Goal: Information Seeking & Learning: Learn about a topic

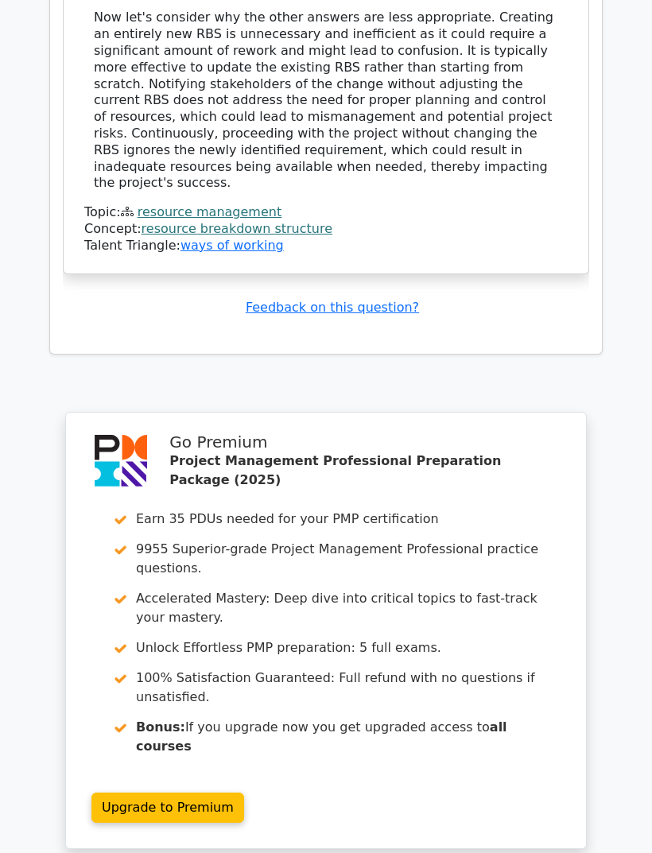
scroll to position [2387, 0]
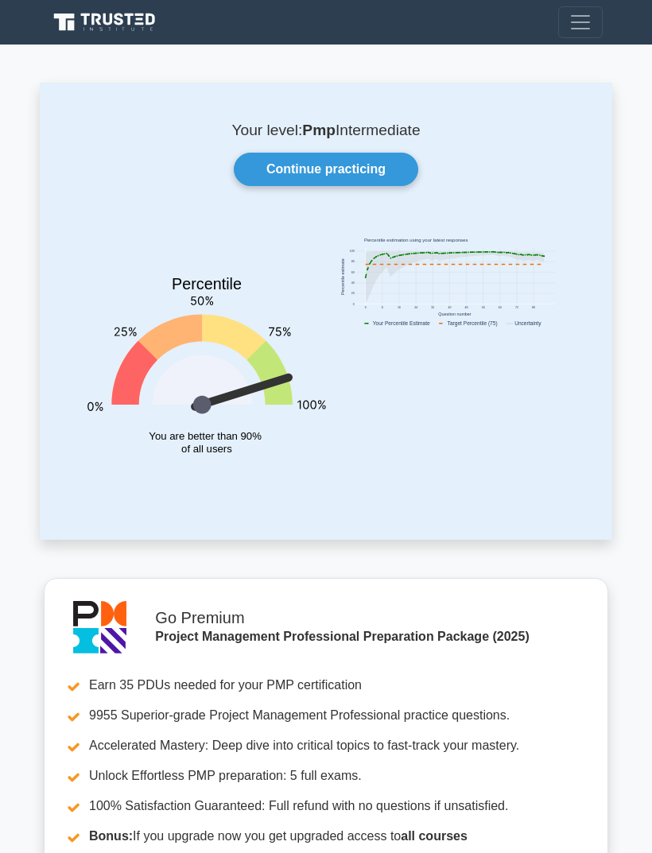
click at [395, 168] on link "Continue practicing" at bounding box center [326, 169] width 184 height 33
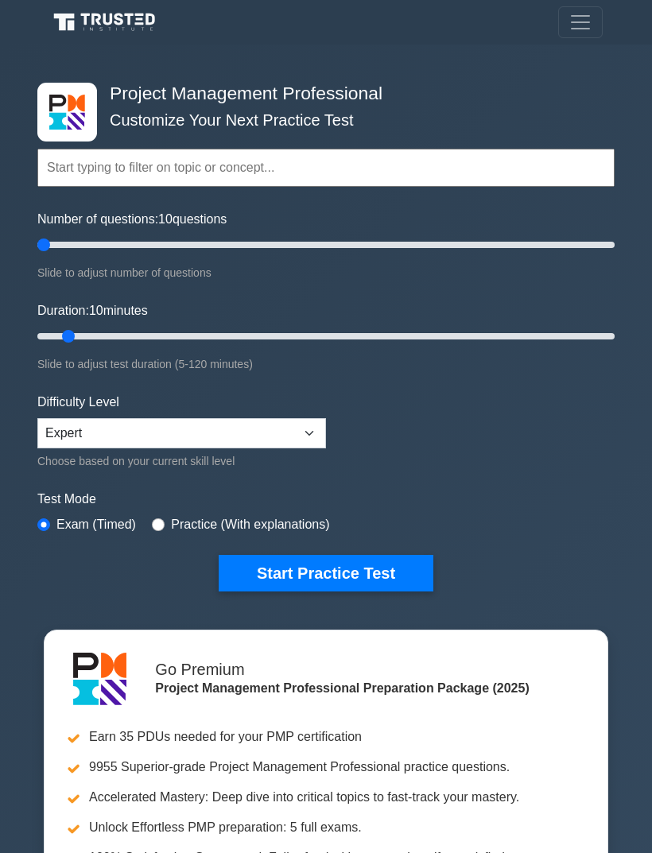
type input "5"
click at [405, 572] on button "Start Practice Test" at bounding box center [326, 573] width 215 height 37
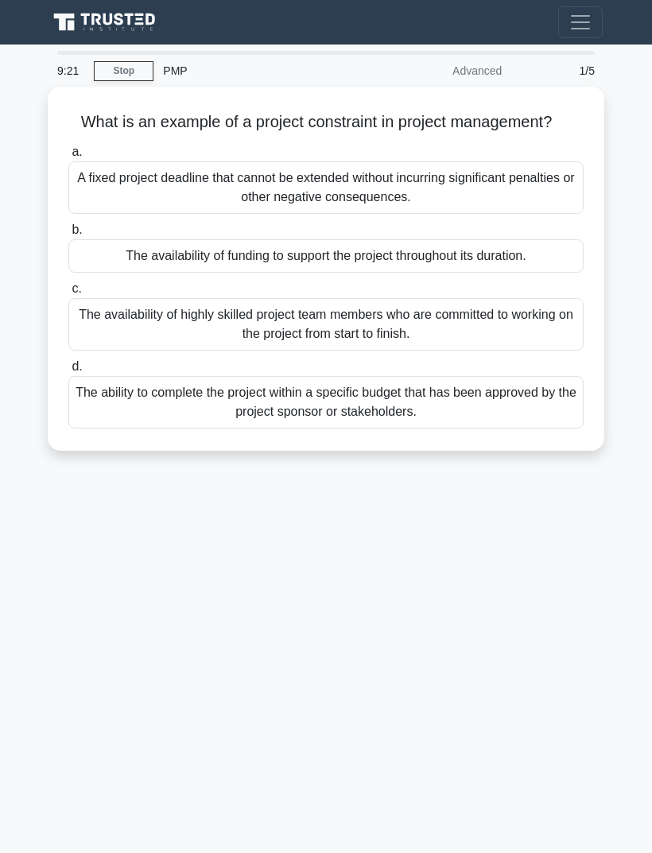
click at [559, 533] on div "9:21 Stop PMP Advanced 1/5 What is an example of a project constraint in projec…" at bounding box center [326, 448] width 572 height 795
click at [522, 214] on div "A fixed project deadline that cannot be extended without incurring significant …" at bounding box center [325, 187] width 515 height 52
click at [68, 157] on input "a. A fixed project deadline that cannot be extended without incurring significa…" at bounding box center [68, 152] width 0 height 10
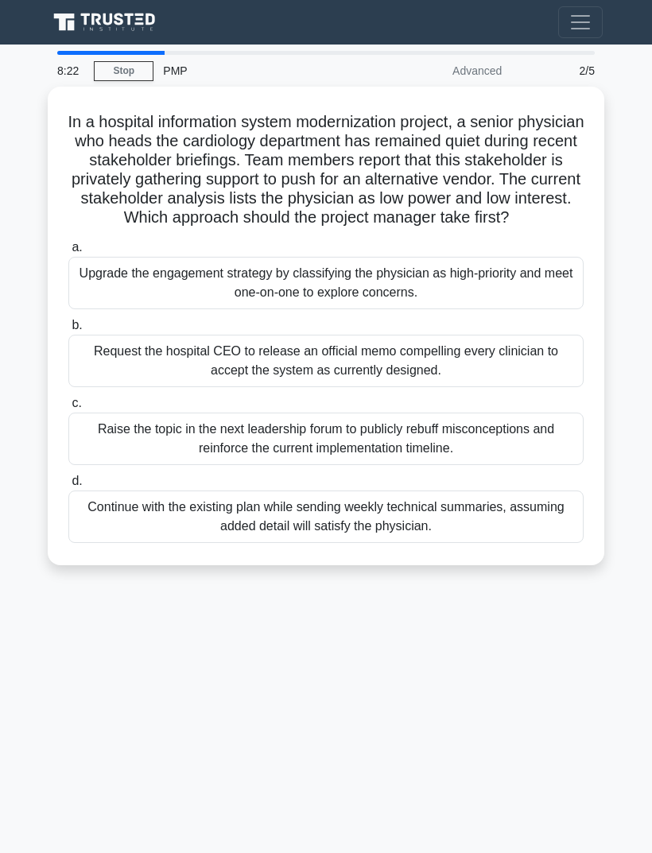
click at [534, 698] on div "8:22 Stop PMP Advanced 2/5 In a hospital information system modernization proje…" at bounding box center [326, 448] width 572 height 795
click at [536, 307] on div "Upgrade the engagement strategy by classifying the physician as high-priority a…" at bounding box center [325, 283] width 515 height 52
click at [68, 253] on input "a. Upgrade the engagement strategy by classifying the physician as high-priorit…" at bounding box center [68, 247] width 0 height 10
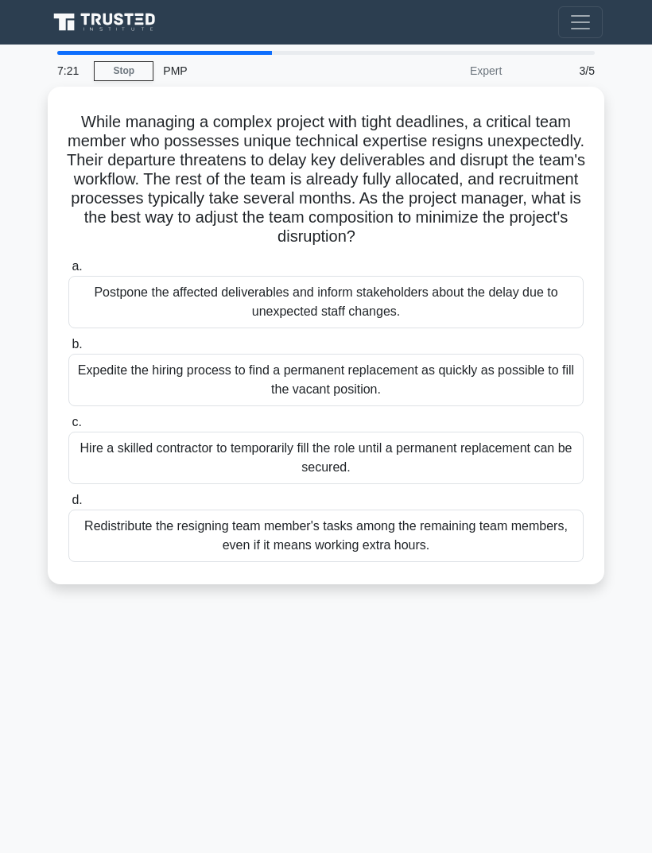
click at [537, 695] on div "7:21 Stop PMP Expert 3/5 While managing a complex project with tight deadlines,…" at bounding box center [326, 448] width 572 height 795
click at [495, 482] on div "Hire a skilled contractor to temporarily fill the role until a permanent replac…" at bounding box center [325, 458] width 515 height 52
click at [68, 428] on input "c. Hire a skilled contractor to temporarily fill the role until a permanent rep…" at bounding box center [68, 422] width 0 height 10
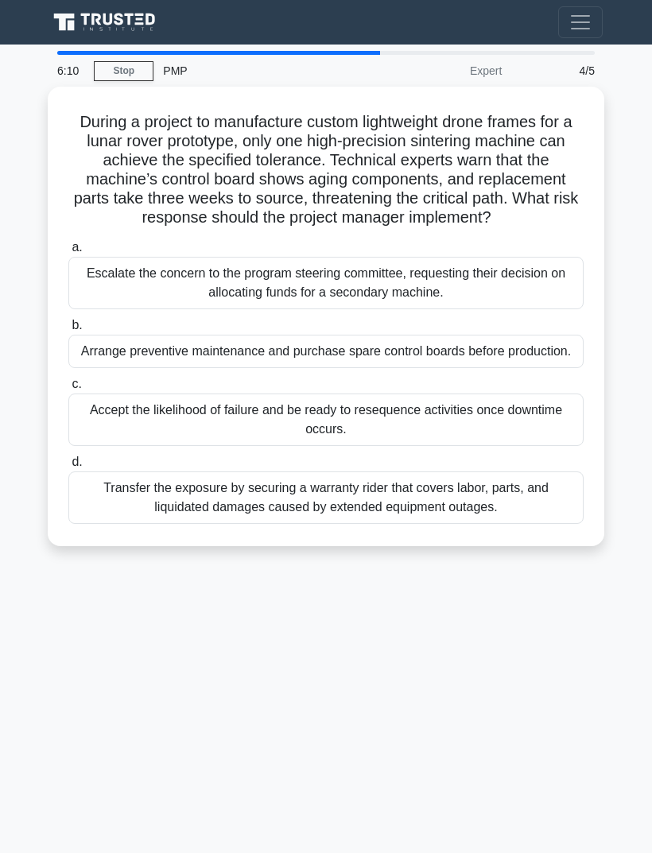
click at [60, 744] on div "6:10 Stop PMP Expert 4/5 During a project to manufacture custom lightweight dro…" at bounding box center [326, 448] width 572 height 795
click at [113, 368] on div "Arrange preventive maintenance and purchase spare control boards before product…" at bounding box center [325, 351] width 515 height 33
click at [68, 331] on input "b. Arrange preventive maintenance and purchase spare control boards before prod…" at bounding box center [68, 325] width 0 height 10
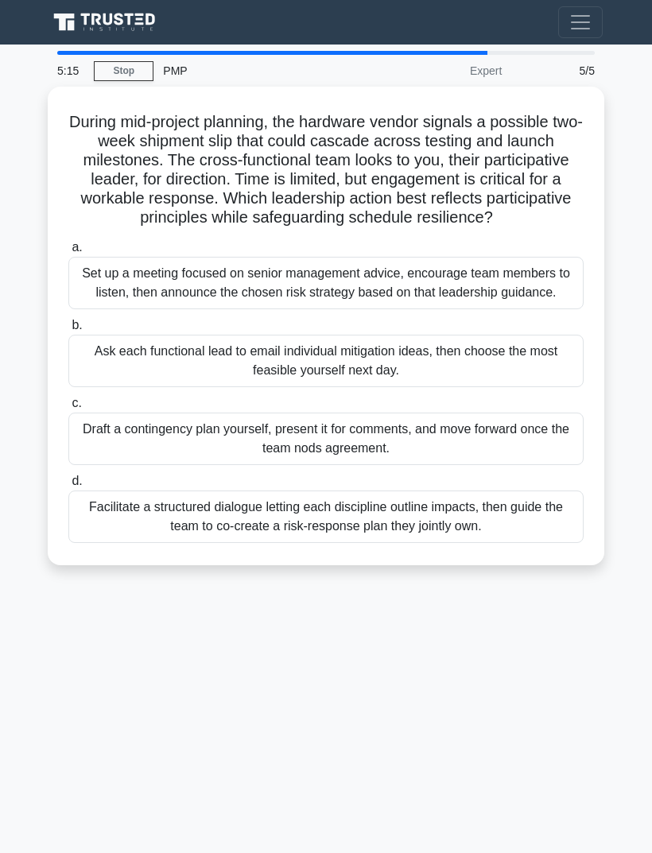
click at [122, 723] on div "5:15 Stop PMP Expert 5/5 During mid-project planning, the hardware vendor signa…" at bounding box center [326, 448] width 572 height 795
click at [132, 543] on div "Facilitate a structured dialogue letting each discipline outline impacts, then …" at bounding box center [325, 516] width 515 height 52
click at [68, 486] on input "d. Facilitate a structured dialogue letting each discipline outline impacts, th…" at bounding box center [68, 481] width 0 height 10
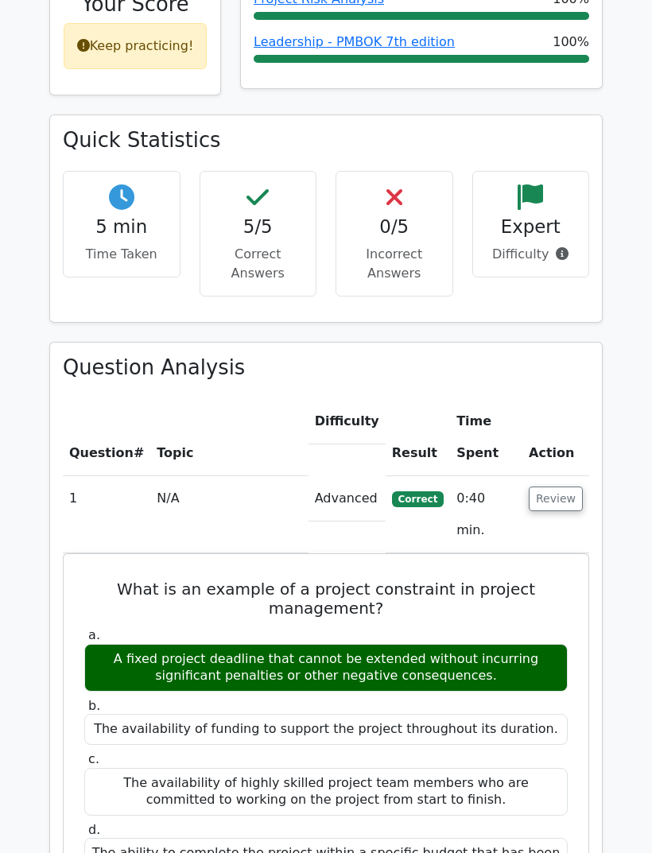
scroll to position [843, 0]
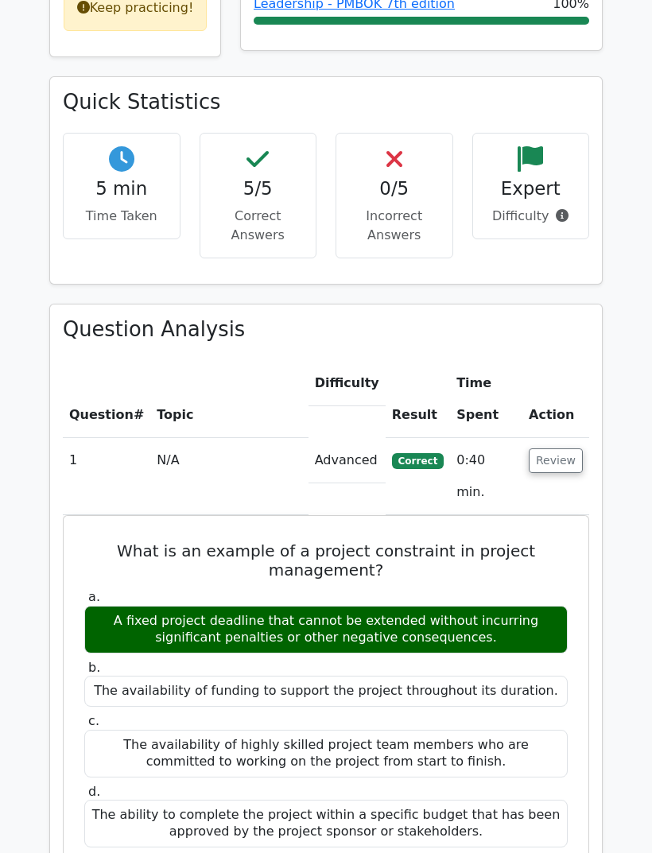
click at [545, 448] on button "Review" at bounding box center [556, 460] width 54 height 25
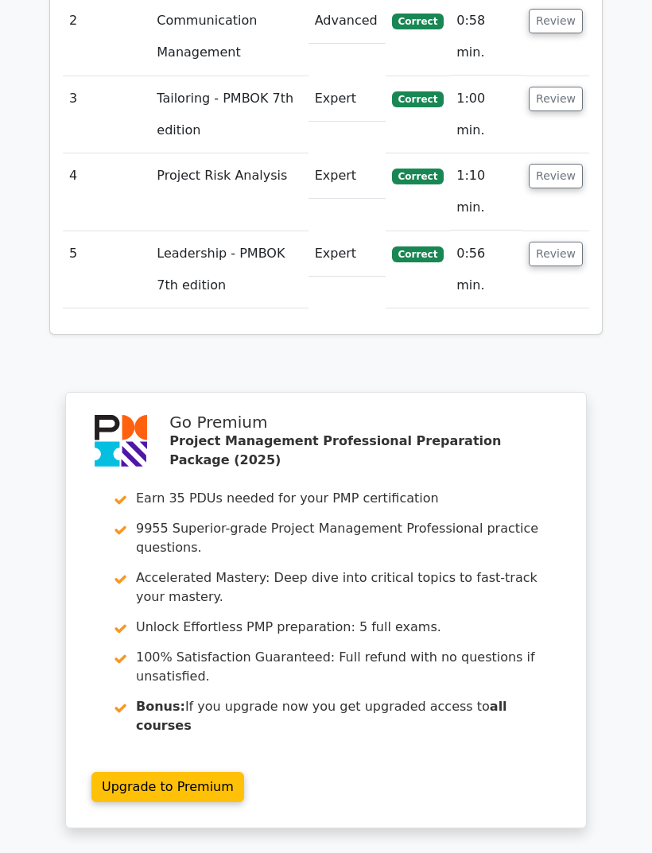
scroll to position [1390, 0]
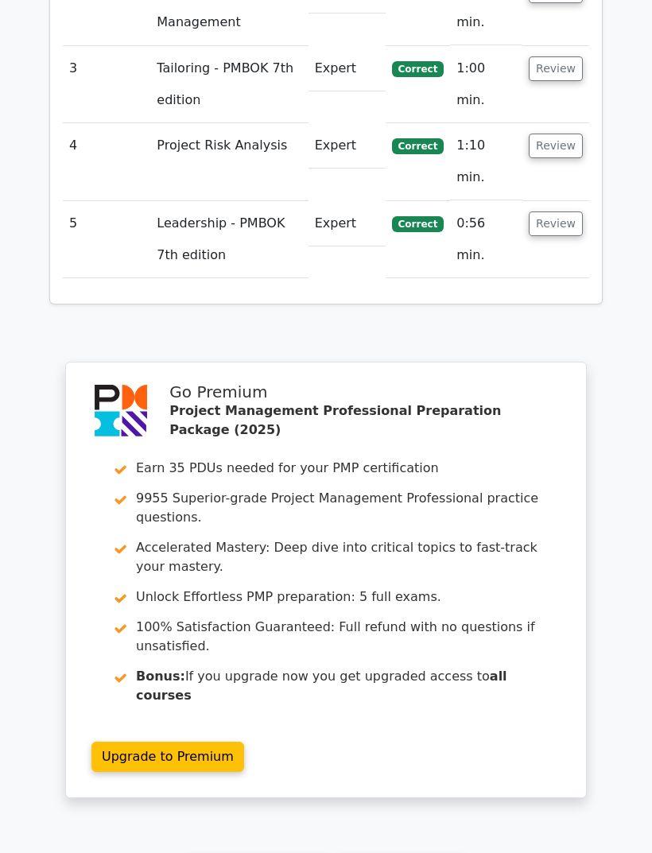
click at [377, 852] on link "Go to your profile" at bounding box center [401, 870] width 132 height 30
